Goal: Task Accomplishment & Management: Manage account settings

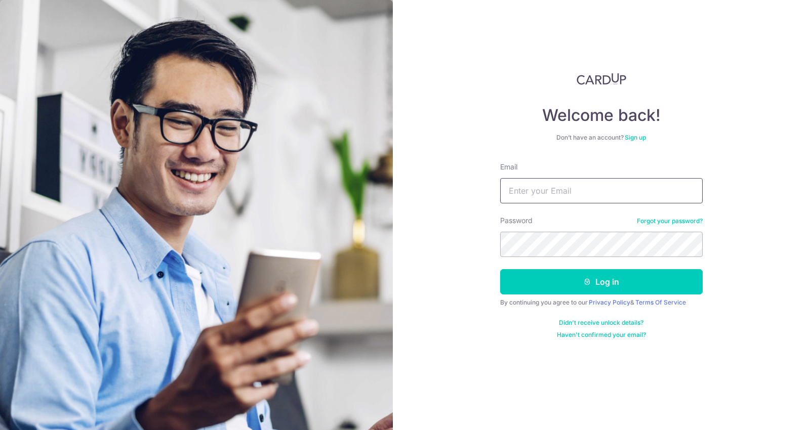
click at [548, 191] on input "Email" at bounding box center [601, 190] width 203 height 25
click at [649, 196] on input "[EMAIL_ADDRESS][DOMAIN_NAME]" at bounding box center [601, 190] width 203 height 25
type input "[EMAIL_ADDRESS][DOMAIN_NAME]"
click at [500, 269] on button "Log in" at bounding box center [601, 281] width 203 height 25
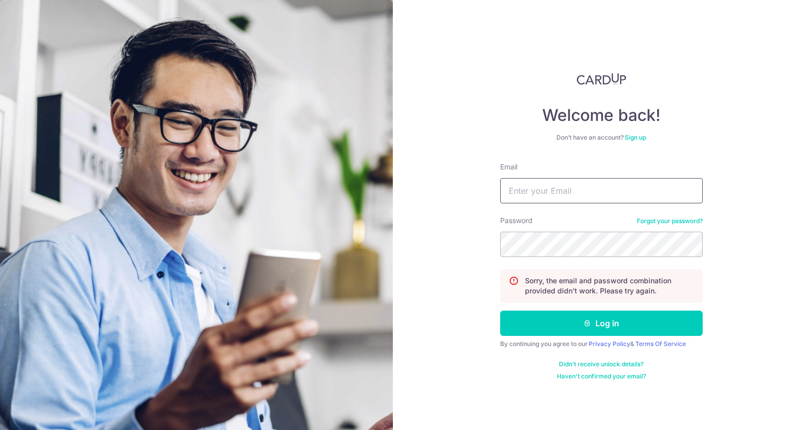
click at [592, 181] on input "Email" at bounding box center [601, 190] width 203 height 25
type input "S"
type input "[EMAIL_ADDRESS][DOMAIN_NAME]"
click at [500, 311] on button "Log in" at bounding box center [601, 323] width 203 height 25
click at [592, 181] on input "Email" at bounding box center [601, 190] width 203 height 25
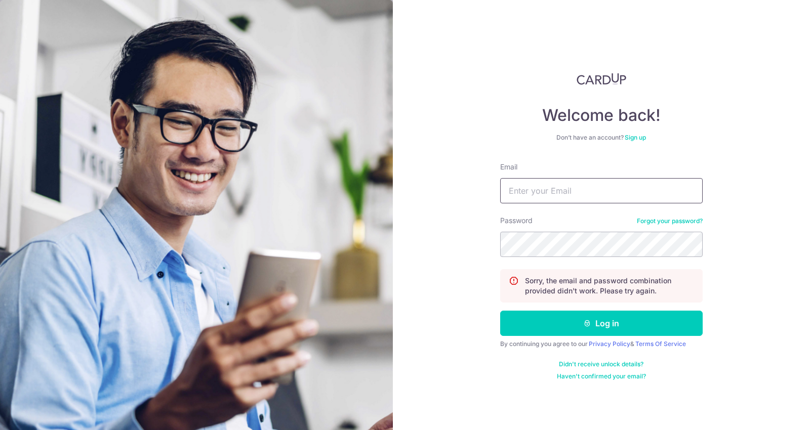
click at [592, 181] on input "Email" at bounding box center [601, 190] width 203 height 25
type input "[EMAIL_ADDRESS][DOMAIN_NAME]"
click at [500, 311] on button "Log in" at bounding box center [601, 323] width 203 height 25
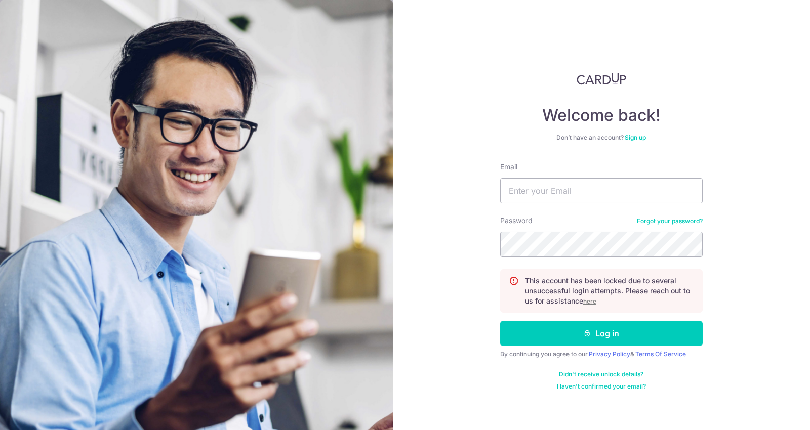
click at [592, 304] on u "here" at bounding box center [589, 302] width 13 height 8
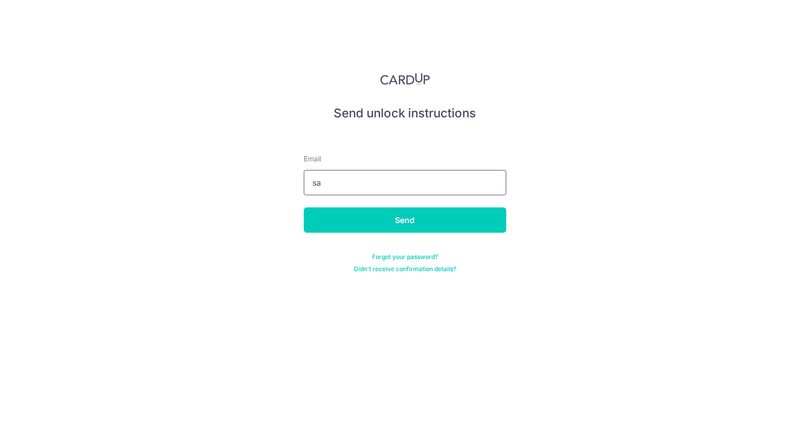
click at [364, 183] on input "sa" at bounding box center [405, 182] width 203 height 25
type input "[EMAIL_ADDRESS][DOMAIN_NAME]"
click at [304, 208] on input "Send" at bounding box center [405, 220] width 203 height 25
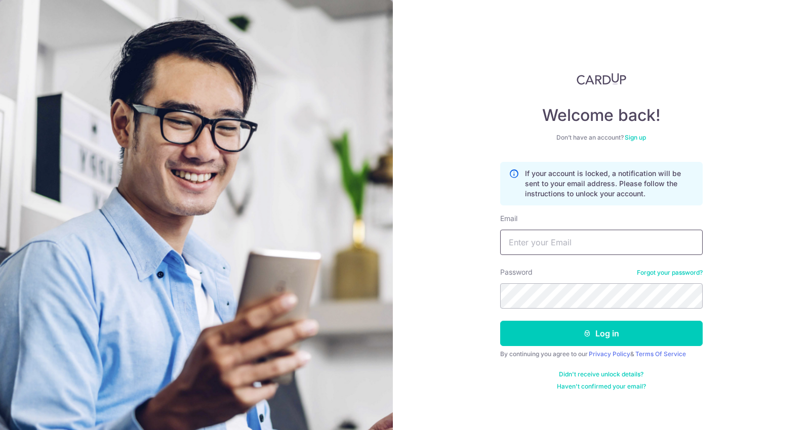
click at [592, 250] on input "Email" at bounding box center [601, 242] width 203 height 25
